Goal: Transaction & Acquisition: Obtain resource

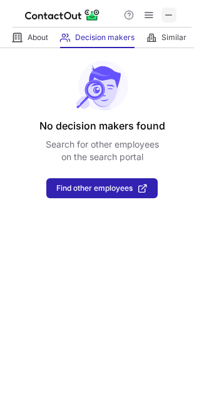
click at [172, 15] on span at bounding box center [169, 15] width 10 height 10
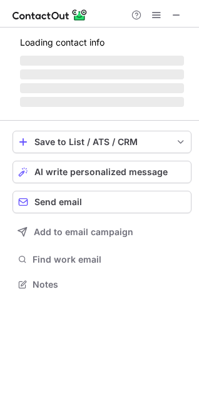
scroll to position [292, 199]
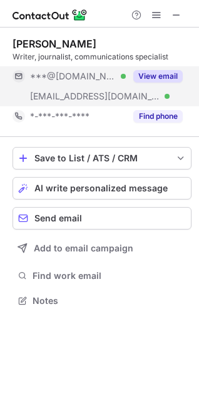
click at [167, 78] on button "View email" at bounding box center [157, 76] width 49 height 12
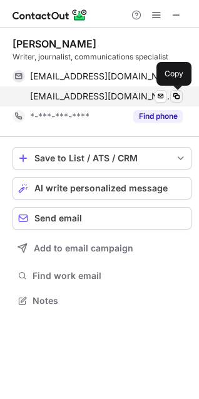
click at [177, 95] on span at bounding box center [176, 96] width 10 height 10
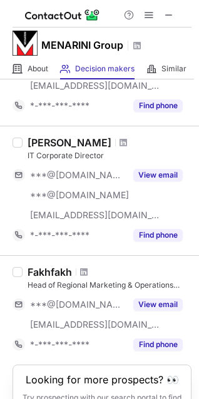
scroll to position [883, 0]
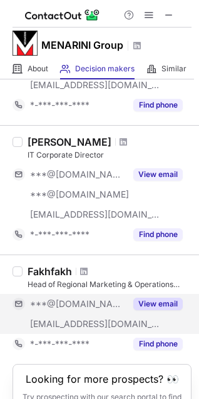
click at [158, 302] on button "View email" at bounding box center [157, 303] width 49 height 12
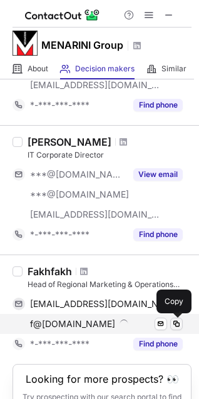
click at [174, 327] on span at bounding box center [176, 324] width 10 height 10
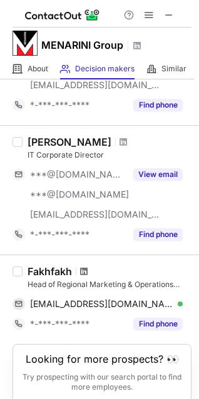
click at [84, 273] on span at bounding box center [83, 271] width 7 height 10
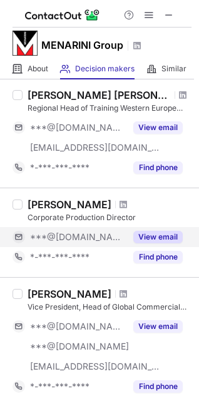
scroll to position [171, 0]
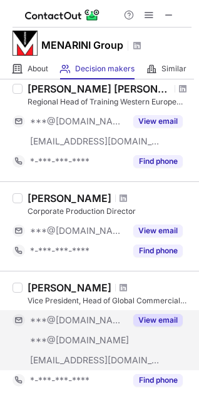
click at [171, 319] on button "View email" at bounding box center [157, 320] width 49 height 12
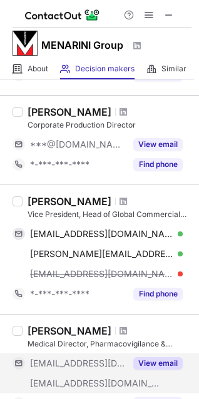
scroll to position [279, 0]
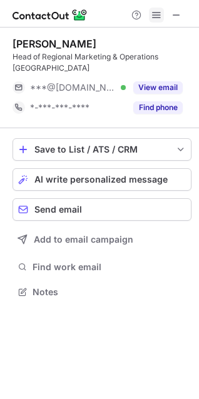
scroll to position [283, 199]
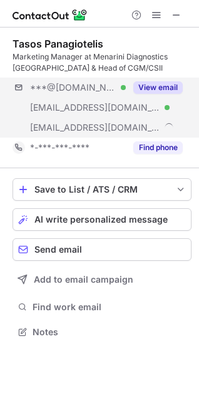
scroll to position [323, 199]
click at [167, 83] on button "View email" at bounding box center [157, 87] width 49 height 12
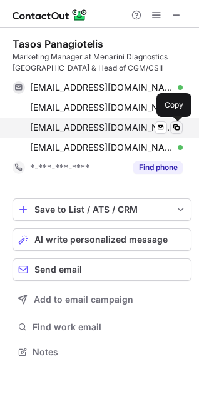
click at [182, 126] on button at bounding box center [176, 127] width 12 height 12
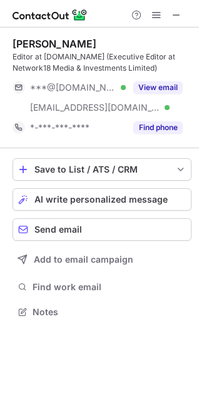
scroll to position [303, 199]
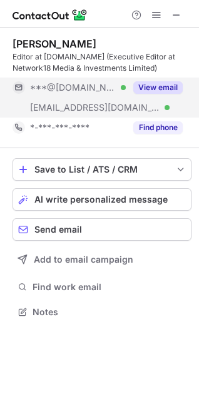
click at [165, 81] on div "View email" at bounding box center [154, 87] width 57 height 20
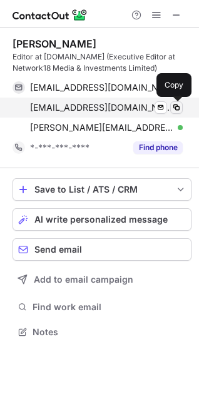
click at [176, 105] on span at bounding box center [176, 107] width 10 height 10
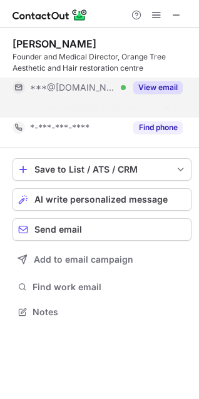
scroll to position [283, 199]
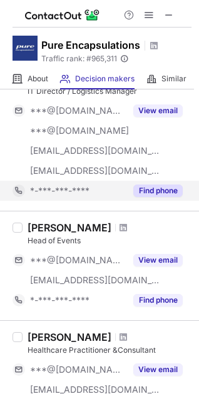
scroll to position [430, 0]
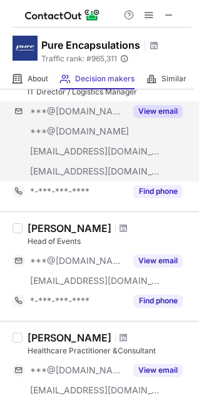
click at [172, 167] on div "***@[DOMAIN_NAME] ***@[DOMAIN_NAME] [EMAIL_ADDRESS][DOMAIN_NAME] [EMAIL_ADDRESS…" at bounding box center [101, 141] width 179 height 80
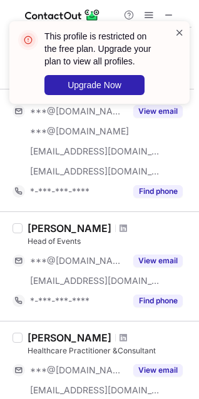
click at [179, 30] on span at bounding box center [179, 32] width 10 height 12
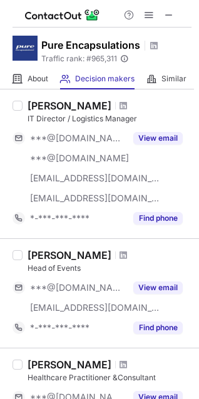
scroll to position [402, 0]
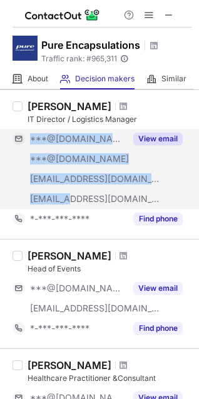
drag, startPoint x: 175, startPoint y: 197, endPoint x: 72, endPoint y: 202, distance: 103.2
click at [72, 202] on div "***@live.com ***@yahoo.com ***@purecaps.com ***@pureencapsulations.com View ema…" at bounding box center [101, 169] width 179 height 80
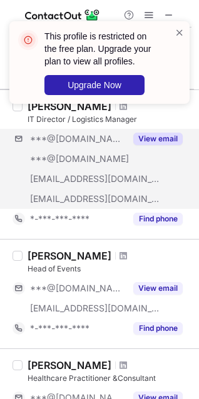
click at [170, 191] on div "***@live.com ***@yahoo.com ***@purecaps.com ***@pureencapsulations.com View ema…" at bounding box center [101, 169] width 179 height 80
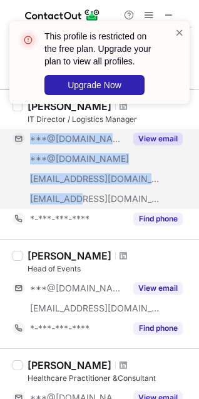
drag, startPoint x: 161, startPoint y: 200, endPoint x: 81, endPoint y: 202, distance: 79.4
click at [81, 202] on div "***@live.com ***@yahoo.com ***@purecaps.com ***@pureencapsulations.com View ema…" at bounding box center [101, 169] width 179 height 80
click at [81, 202] on span "***@pureencapsulations.com" at bounding box center [95, 198] width 130 height 11
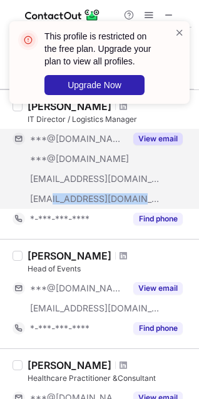
click at [81, 202] on span "***@pureencapsulations.com" at bounding box center [95, 198] width 130 height 11
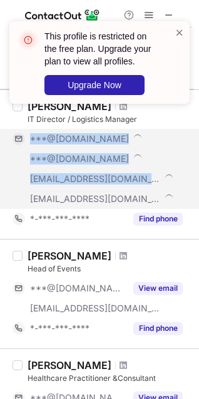
click at [81, 202] on span "***@pureencapsulations.com" at bounding box center [95, 198] width 130 height 11
click at [97, 199] on span "[EMAIL_ADDRESS][DOMAIN_NAME]" at bounding box center [95, 198] width 130 height 11
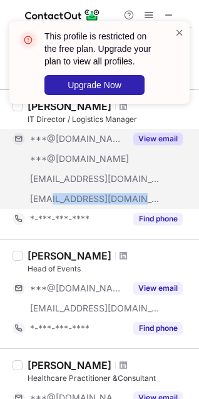
click at [97, 200] on span "[EMAIL_ADDRESS][DOMAIN_NAME]" at bounding box center [95, 198] width 130 height 11
copy span "[EMAIL_ADDRESS][DOMAIN_NAME]"
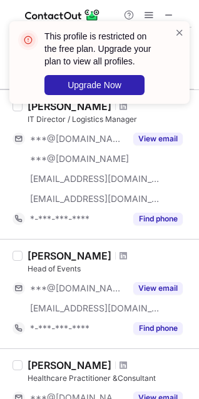
click at [147, 18] on div "This profile is restricted on the free plan. Upgrade your plan to view all prof…" at bounding box center [99, 67] width 200 height 117
click at [150, 16] on div "This profile is restricted on the free plan. Upgrade your plan to view all prof…" at bounding box center [99, 67] width 200 height 117
click at [176, 34] on span at bounding box center [179, 32] width 10 height 12
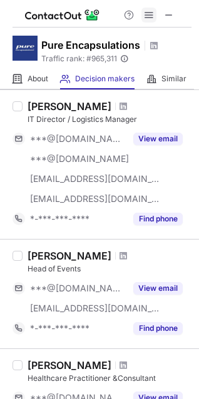
click at [151, 17] on span at bounding box center [149, 15] width 10 height 10
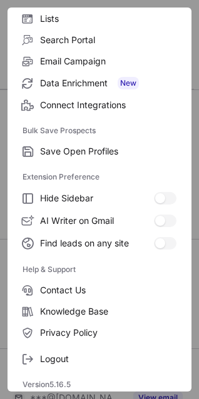
scroll to position [122, 0]
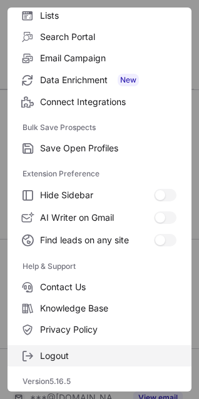
click at [82, 354] on span "Logout" at bounding box center [108, 355] width 136 height 11
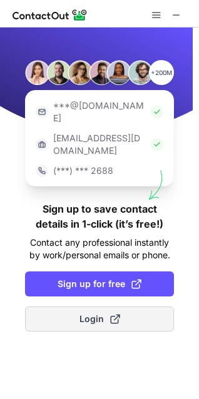
click at [94, 312] on span "Login" at bounding box center [99, 318] width 41 height 12
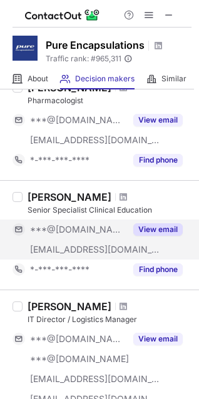
scroll to position [208, 0]
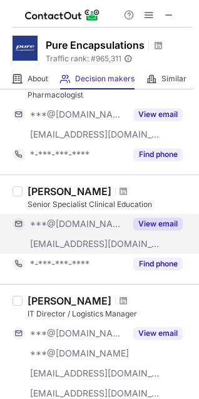
click at [157, 226] on button "View email" at bounding box center [157, 223] width 49 height 12
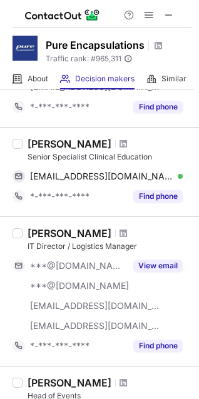
scroll to position [273, 0]
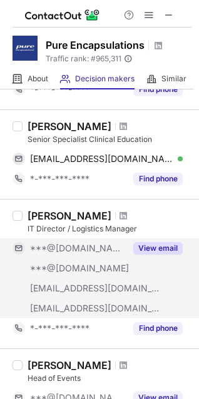
click at [165, 248] on button "View email" at bounding box center [157, 248] width 49 height 12
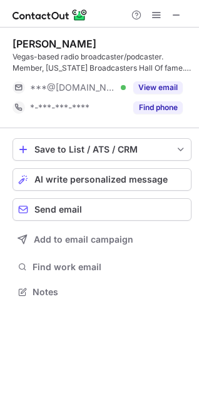
scroll to position [283, 199]
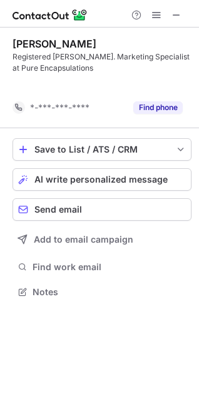
scroll to position [263, 199]
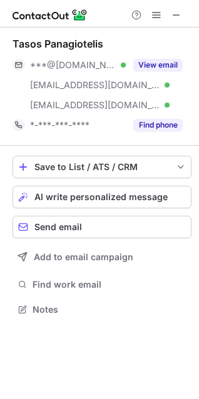
scroll to position [301, 199]
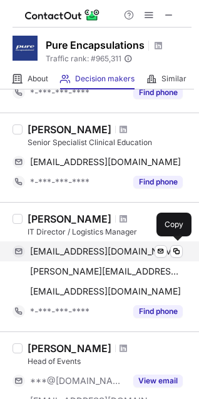
scroll to position [271, 0]
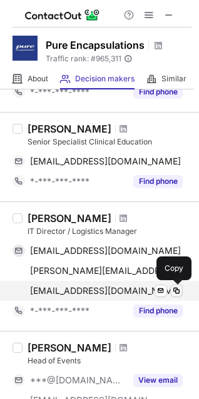
click at [175, 291] on span at bounding box center [176, 291] width 10 height 10
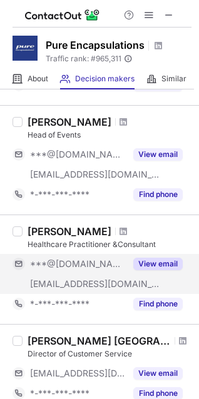
scroll to position [497, 0]
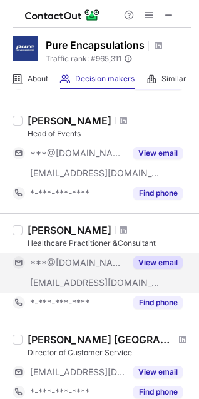
click at [150, 262] on button "View email" at bounding box center [157, 262] width 49 height 12
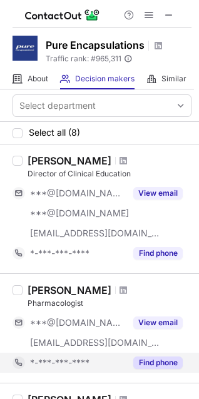
scroll to position [0, 0]
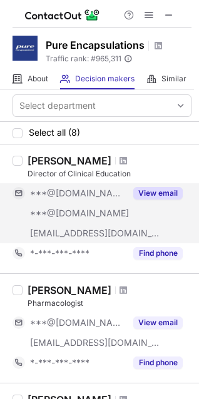
click at [157, 198] on button "View email" at bounding box center [157, 193] width 49 height 12
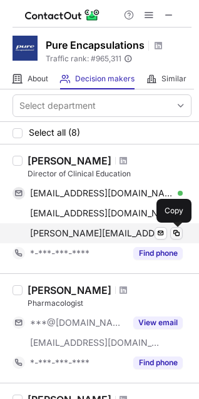
click at [178, 234] on span at bounding box center [176, 233] width 10 height 10
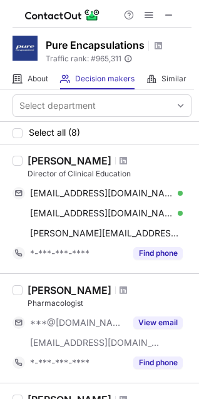
click at [124, 161] on div at bounding box center [123, 160] width 17 height 7
click at [121, 160] on div at bounding box center [123, 160] width 17 height 7
click at [119, 159] on span at bounding box center [122, 161] width 7 height 10
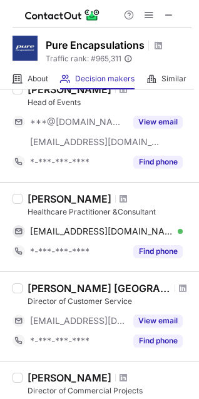
scroll to position [675, 0]
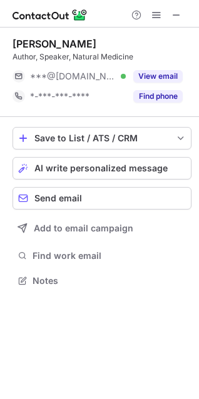
scroll to position [272, 199]
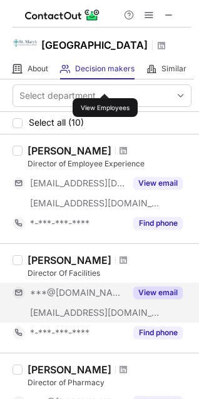
click at [147, 299] on button "View email" at bounding box center [157, 292] width 49 height 12
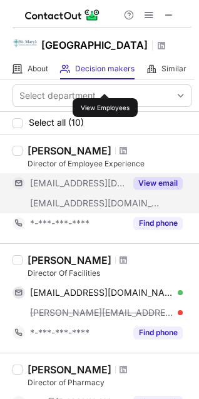
click at [164, 189] on button "View email" at bounding box center [157, 183] width 49 height 12
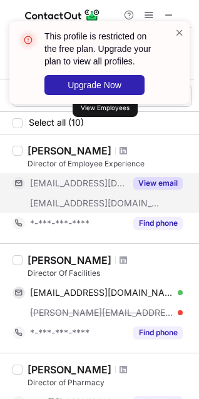
click at [164, 189] on button "View email" at bounding box center [157, 183] width 49 height 12
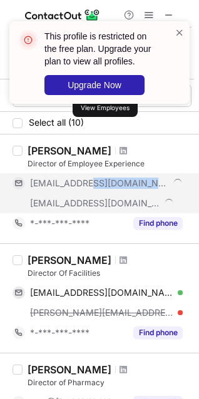
click at [164, 189] on div "[EMAIL_ADDRESS][DOMAIN_NAME]" at bounding box center [106, 182] width 152 height 11
click at [164, 196] on div "***@snhu.edu ***@stmarysregional.com" at bounding box center [97, 193] width 170 height 40
click at [163, 189] on button "View email" at bounding box center [157, 183] width 49 height 12
click at [164, 189] on div "***@snhu.edu" at bounding box center [106, 182] width 152 height 11
click at [162, 211] on div "***@stmarysregional.com" at bounding box center [97, 203] width 170 height 20
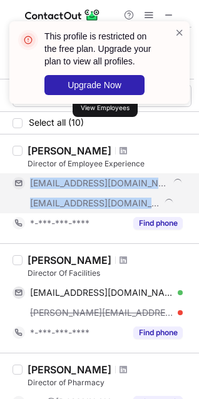
drag, startPoint x: 158, startPoint y: 219, endPoint x: 155, endPoint y: 226, distance: 7.5
click at [158, 213] on div "***@snhu.edu ***@stmarysregional.com" at bounding box center [101, 193] width 179 height 40
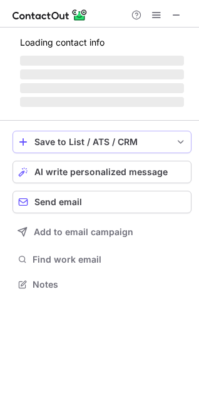
scroll to position [303, 199]
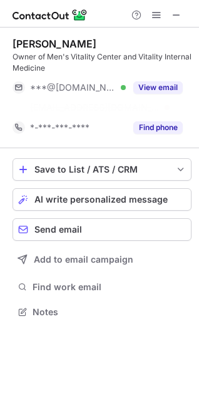
scroll to position [283, 199]
